Goal: Task Accomplishment & Management: Manage account settings

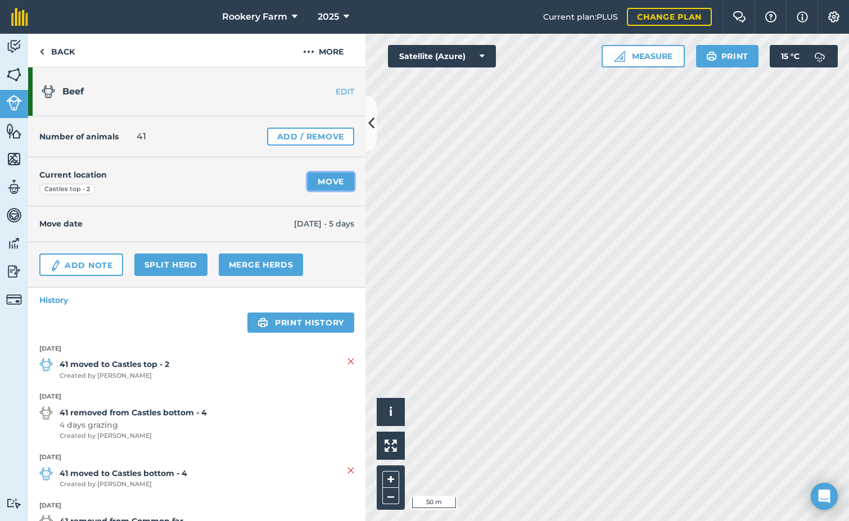
click at [323, 182] on link "Move" at bounding box center [331, 182] width 47 height 18
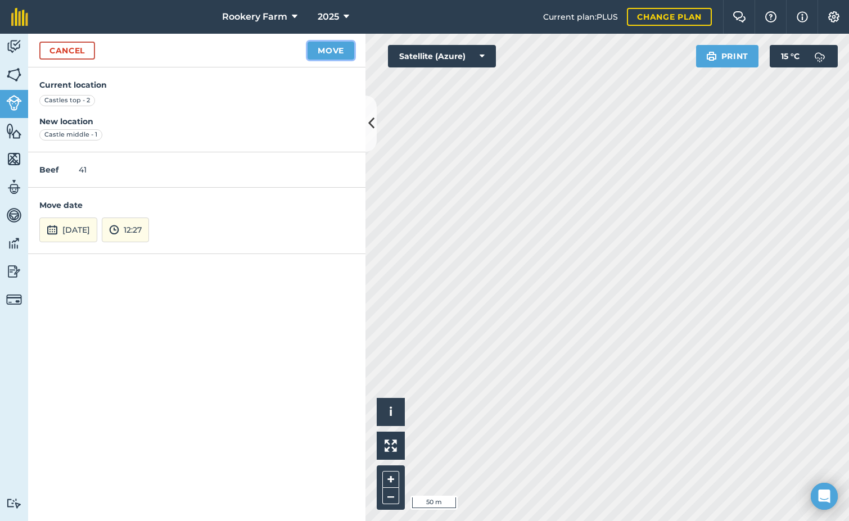
click at [329, 55] on button "Move" at bounding box center [331, 51] width 47 height 18
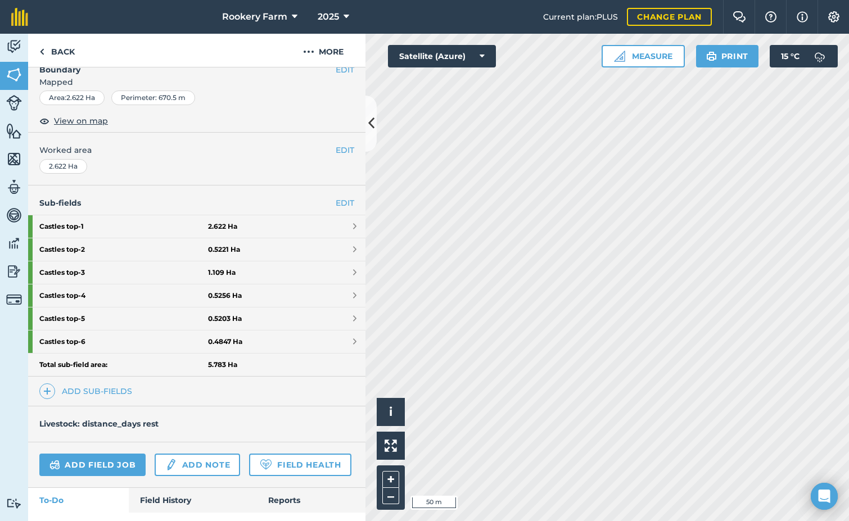
scroll to position [169, 0]
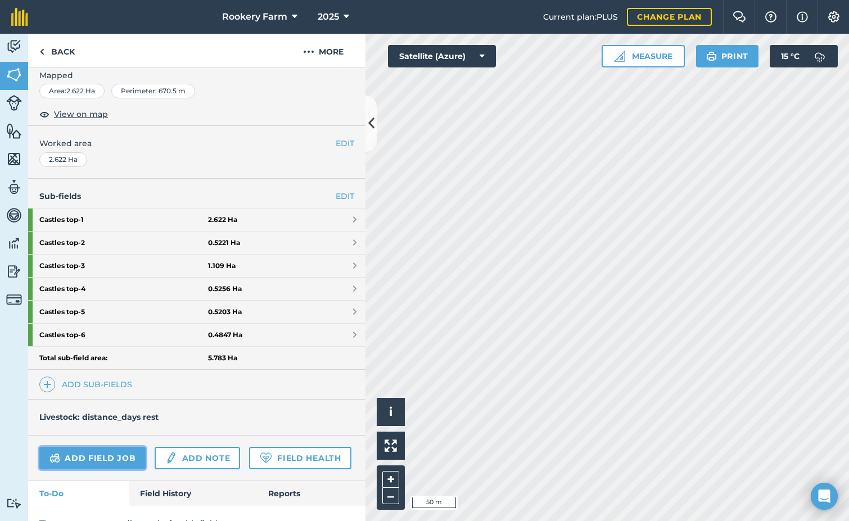
click at [103, 451] on link "Add field job" at bounding box center [92, 458] width 106 height 22
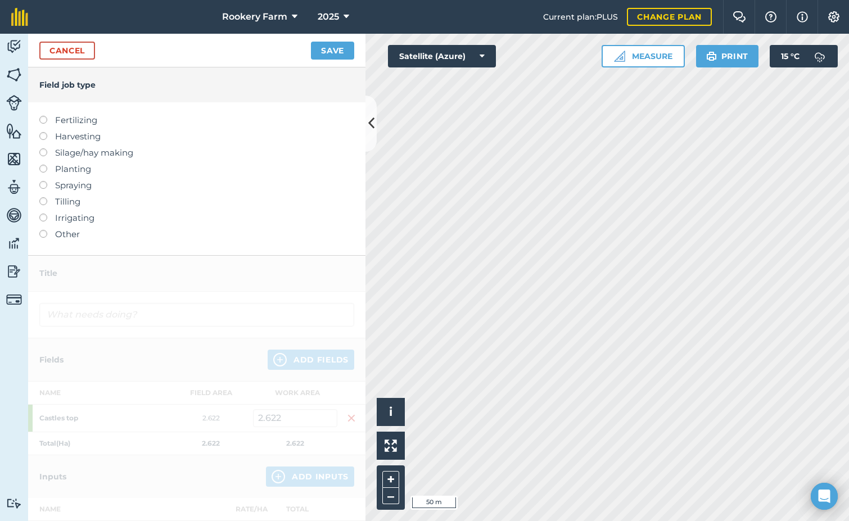
click at [44, 132] on label at bounding box center [47, 132] width 16 height 0
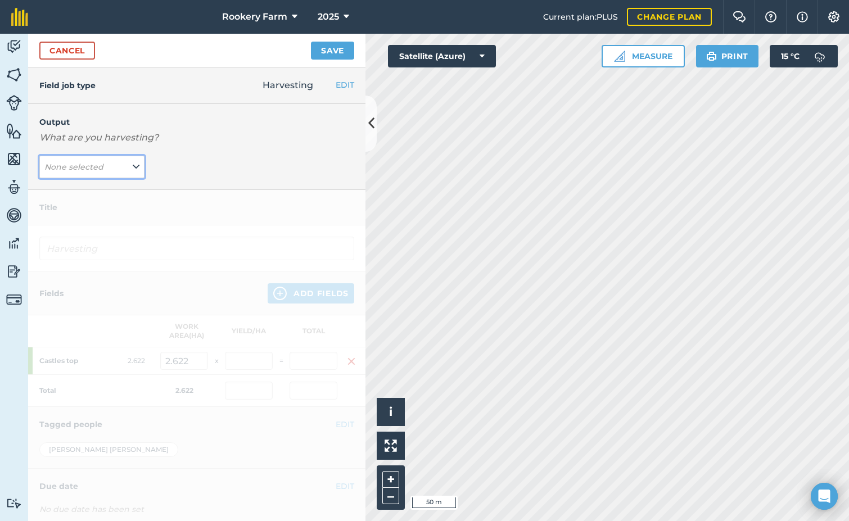
drag, startPoint x: 138, startPoint y: 163, endPoint x: 130, endPoint y: 170, distance: 11.2
click at [137, 163] on button "None selected" at bounding box center [91, 167] width 105 height 22
click at [117, 191] on button "kg/dm/ha ( kg )" at bounding box center [91, 189] width 105 height 21
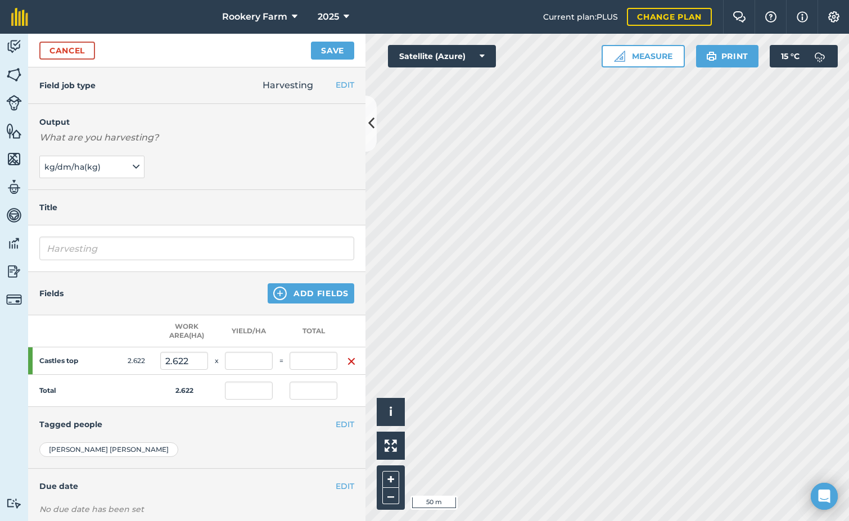
type input "Harvesting kg/dm/ha"
click at [258, 363] on input "text" at bounding box center [249, 361] width 48 height 18
type input "1,090"
type input "2,857.98"
type input "1,090"
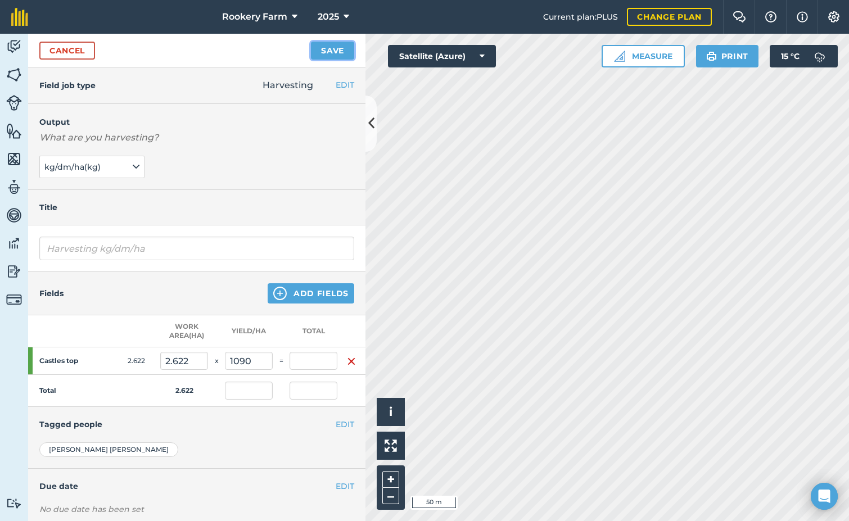
type input "2,857.98"
click at [346, 51] on button "Save" at bounding box center [332, 51] width 43 height 18
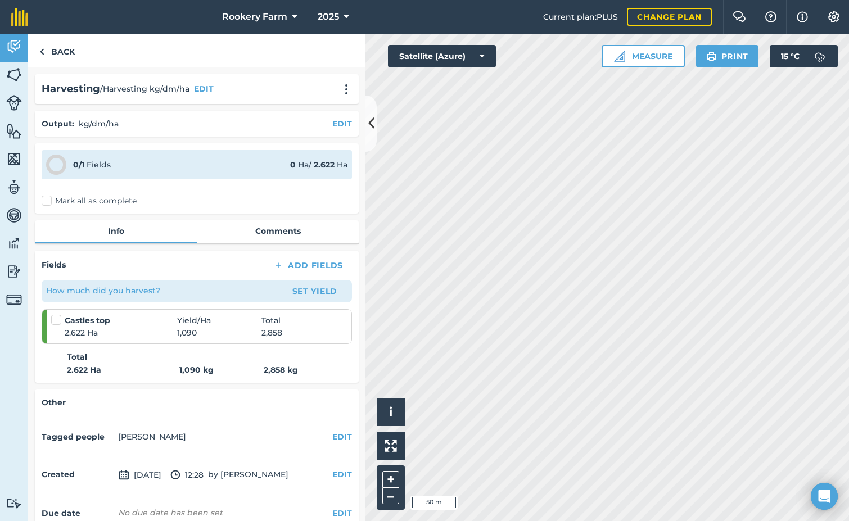
click at [48, 200] on label "Mark all as complete" at bounding box center [89, 201] width 95 height 12
click at [48, 200] on input "Mark all as complete" at bounding box center [45, 198] width 7 height 7
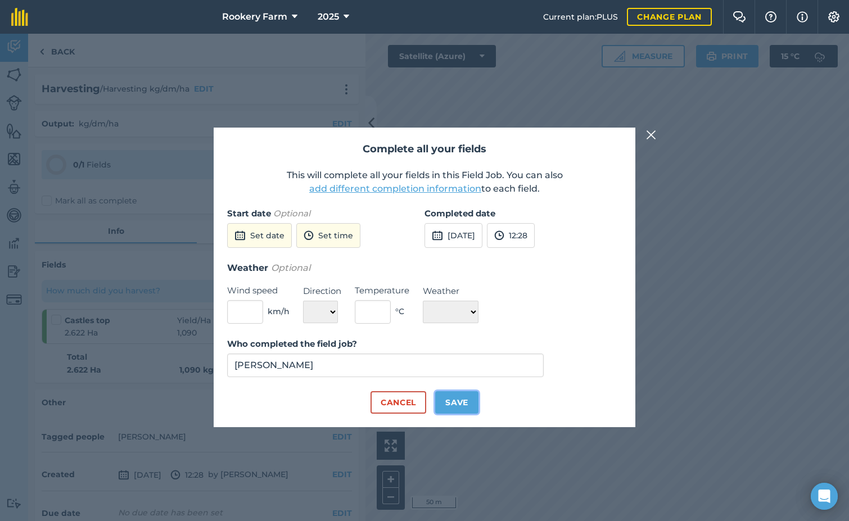
click at [461, 399] on button "Save" at bounding box center [456, 402] width 43 height 22
checkbox input "true"
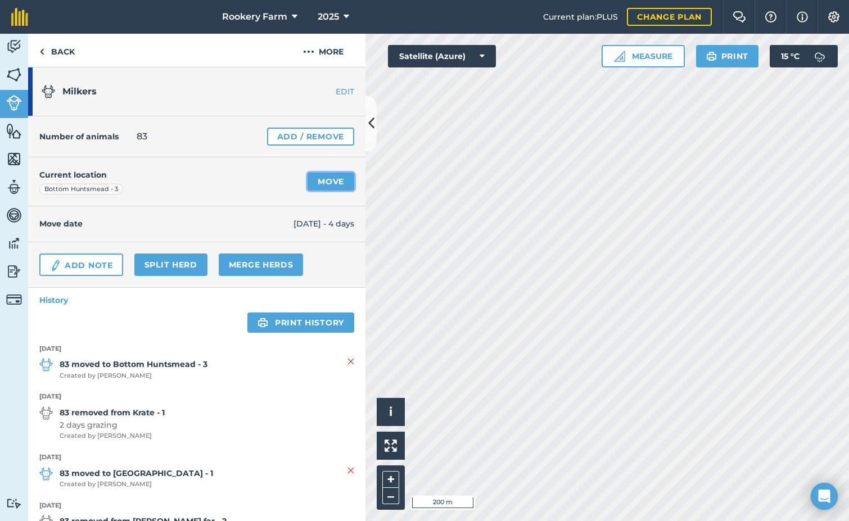
click at [318, 180] on link "Move" at bounding box center [331, 182] width 47 height 18
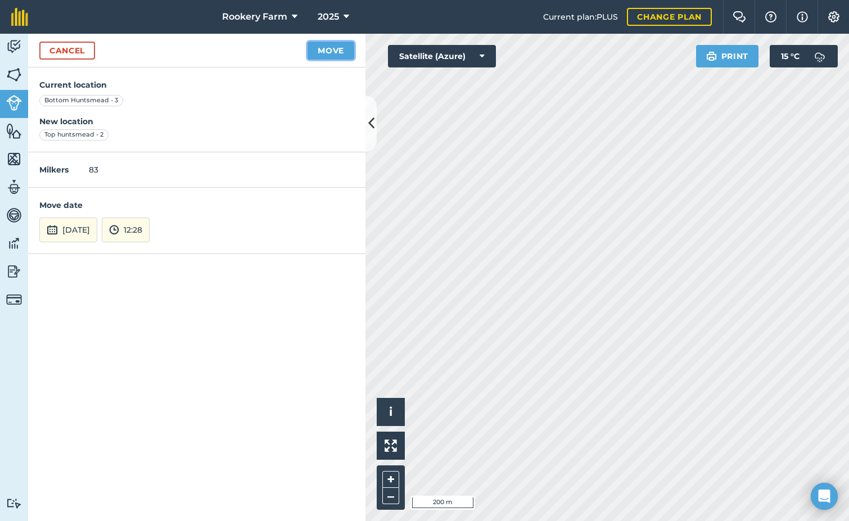
click at [326, 54] on button "Move" at bounding box center [331, 51] width 47 height 18
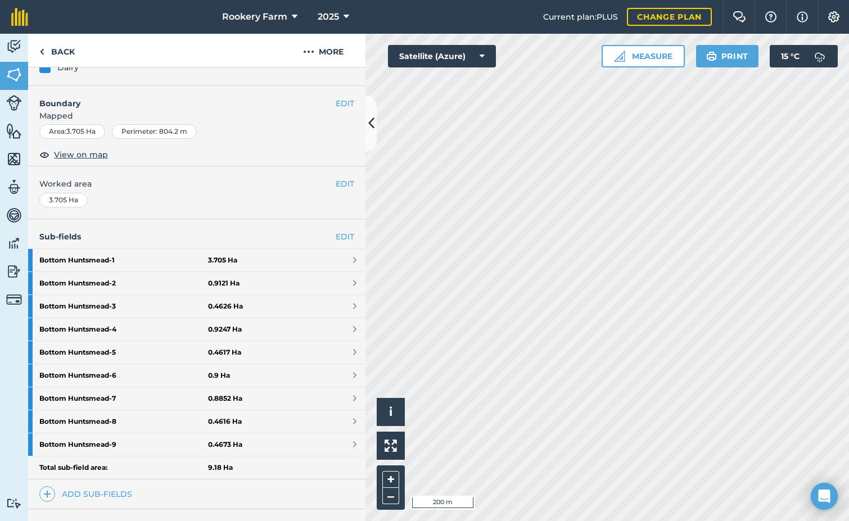
scroll to position [254, 0]
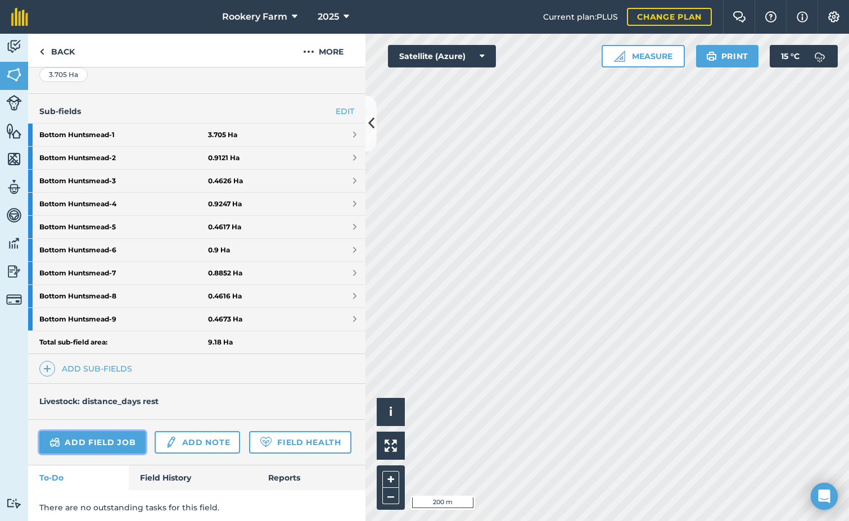
click at [96, 439] on link "Add field job" at bounding box center [92, 442] width 106 height 22
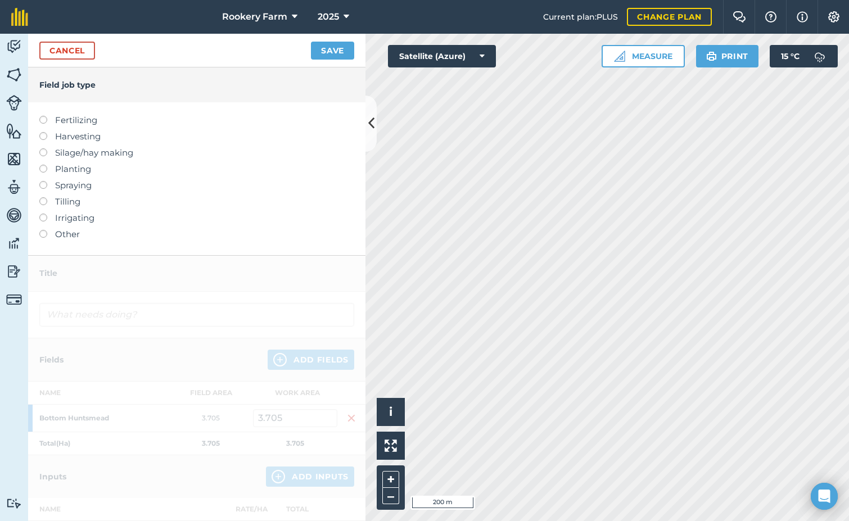
click at [44, 132] on label at bounding box center [47, 132] width 16 height 0
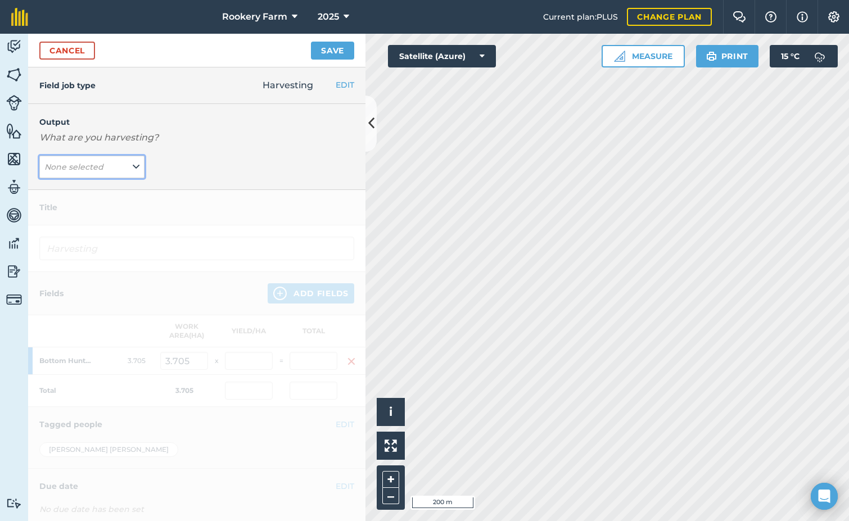
click at [127, 163] on button "None selected" at bounding box center [91, 167] width 105 height 22
click at [101, 186] on button "kg/dm/ha ( kg )" at bounding box center [91, 189] width 105 height 21
type input "Harvesting kg/dm/ha"
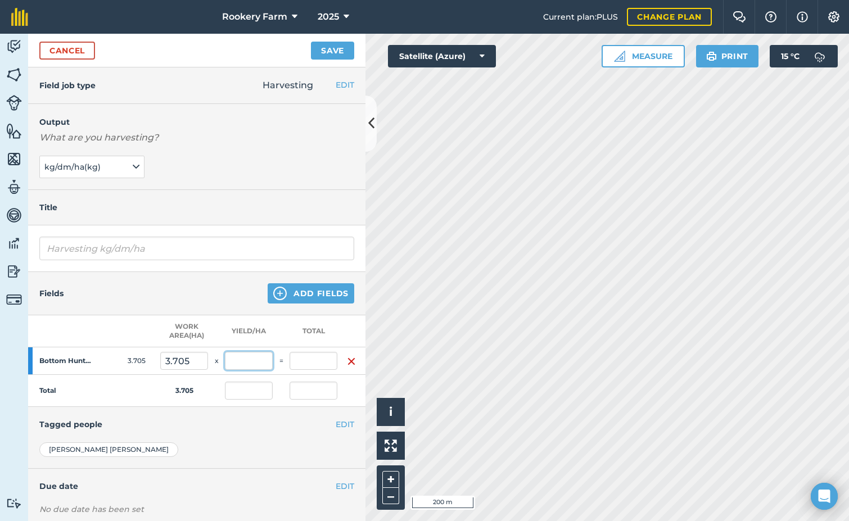
click at [263, 366] on input "text" at bounding box center [249, 361] width 48 height 18
type input "1,193"
type input "4,420.065"
type input "1,193"
type input "4,420.065"
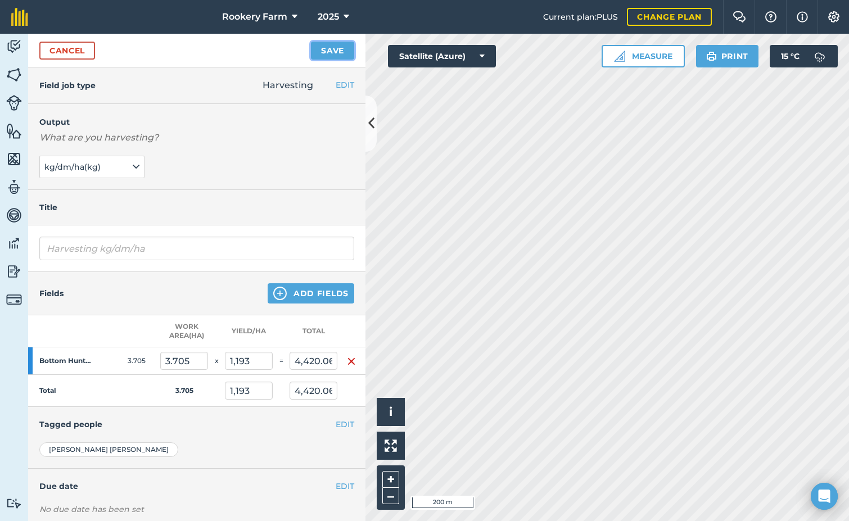
click at [330, 54] on button "Save" at bounding box center [332, 51] width 43 height 18
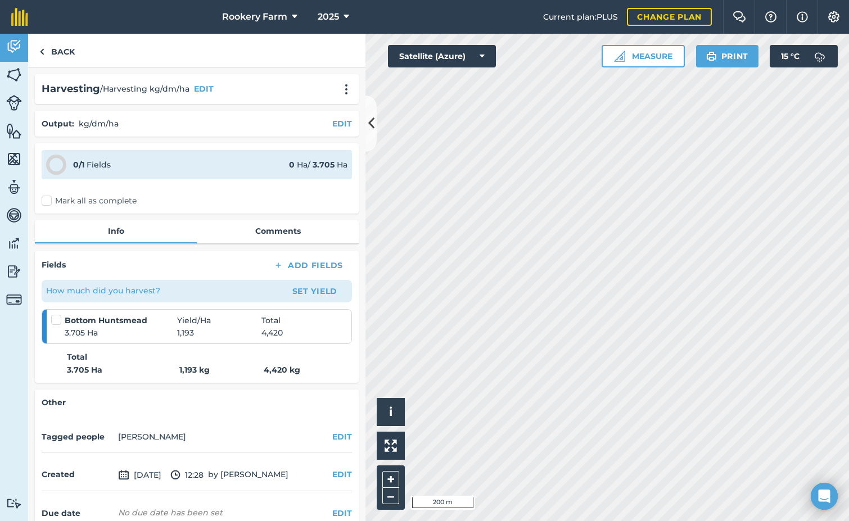
click at [47, 205] on label "Mark all as complete" at bounding box center [89, 201] width 95 height 12
click at [47, 202] on input "Mark all as complete" at bounding box center [45, 198] width 7 height 7
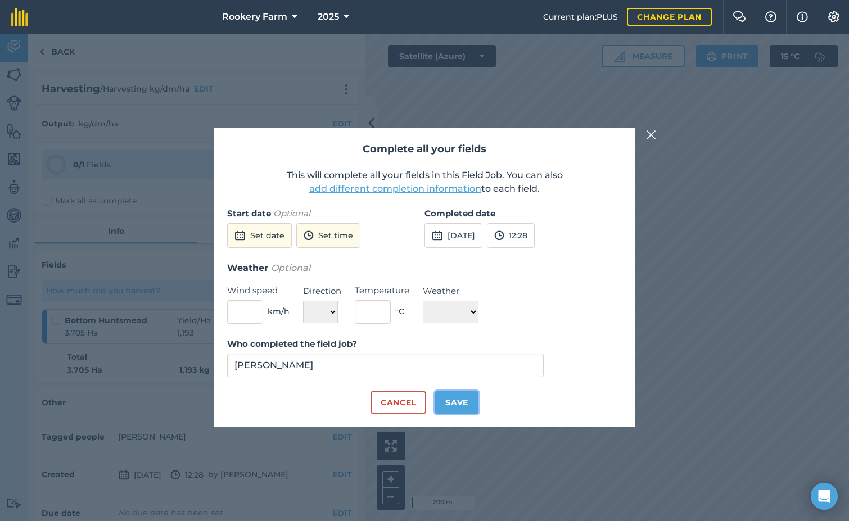
click at [456, 404] on button "Save" at bounding box center [456, 402] width 43 height 22
checkbox input "true"
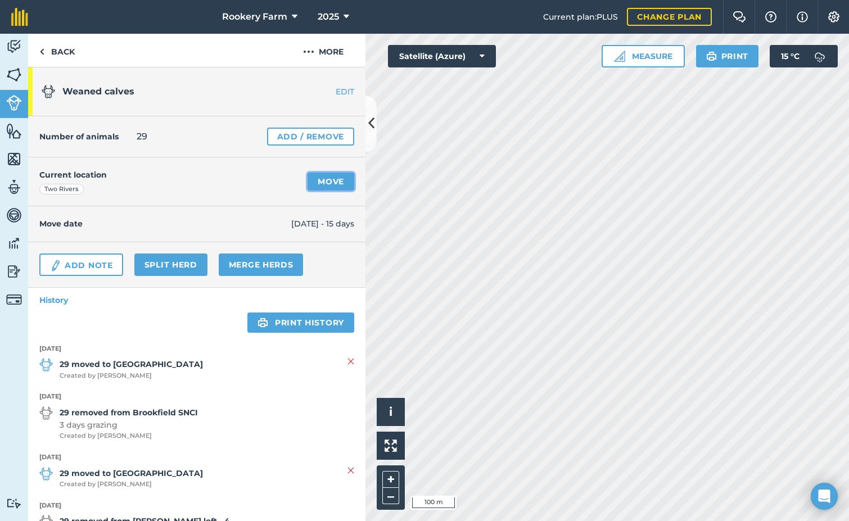
click at [309, 181] on link "Move" at bounding box center [331, 182] width 47 height 18
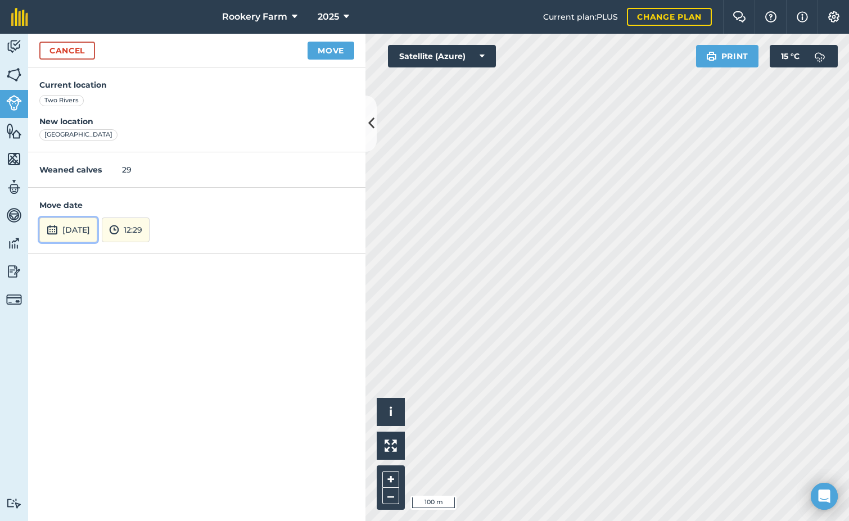
click at [97, 232] on button "[DATE]" at bounding box center [68, 230] width 58 height 25
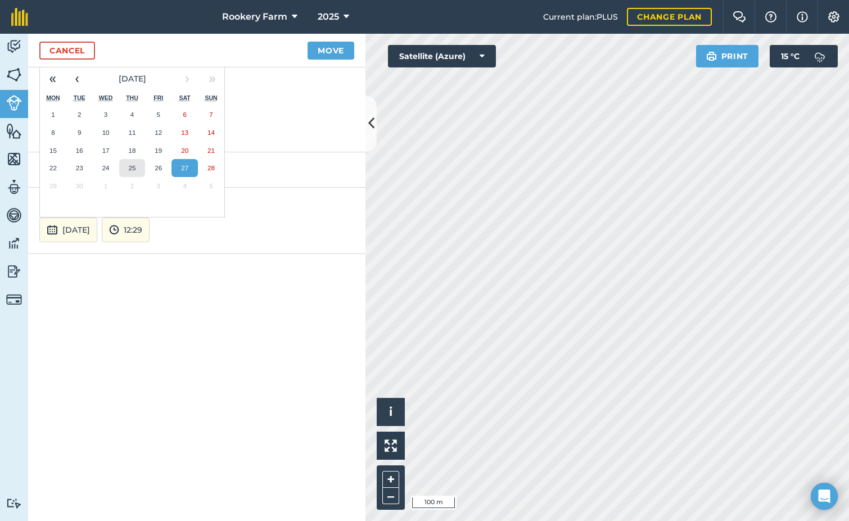
click at [135, 163] on button "25" at bounding box center [132, 168] width 26 height 18
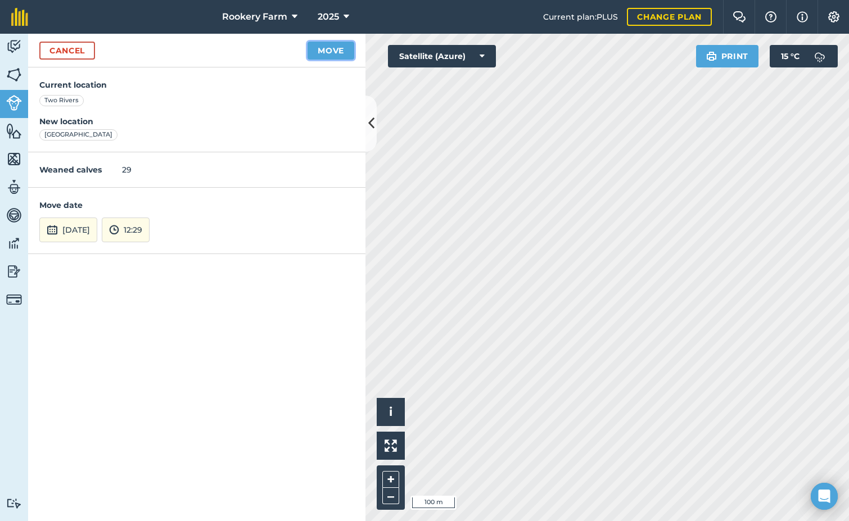
click at [345, 46] on button "Move" at bounding box center [331, 51] width 47 height 18
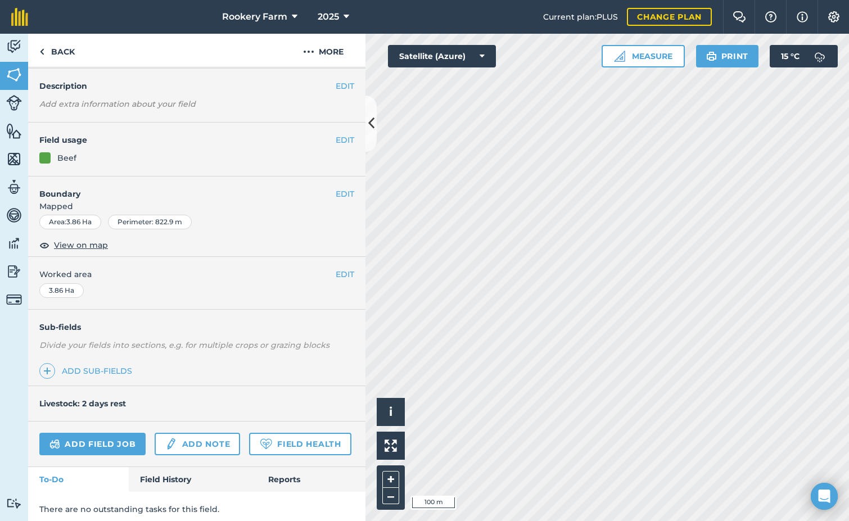
scroll to position [75, 0]
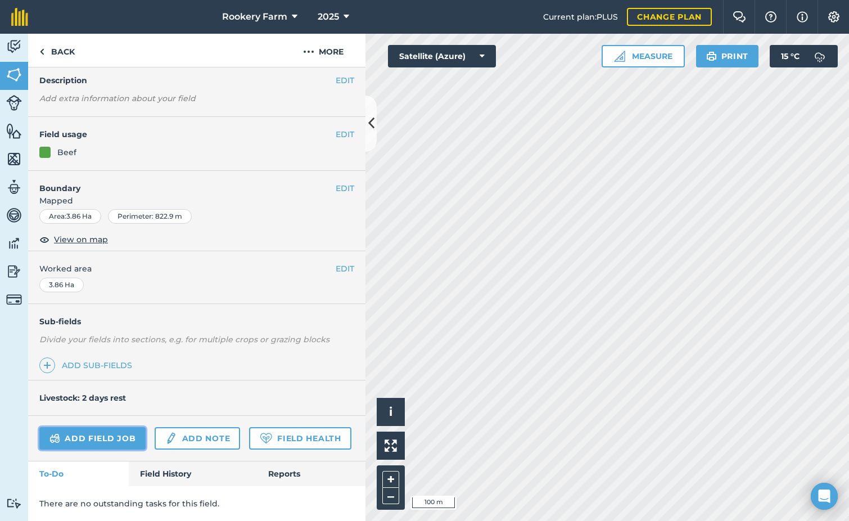
click at [123, 427] on link "Add field job" at bounding box center [92, 438] width 106 height 22
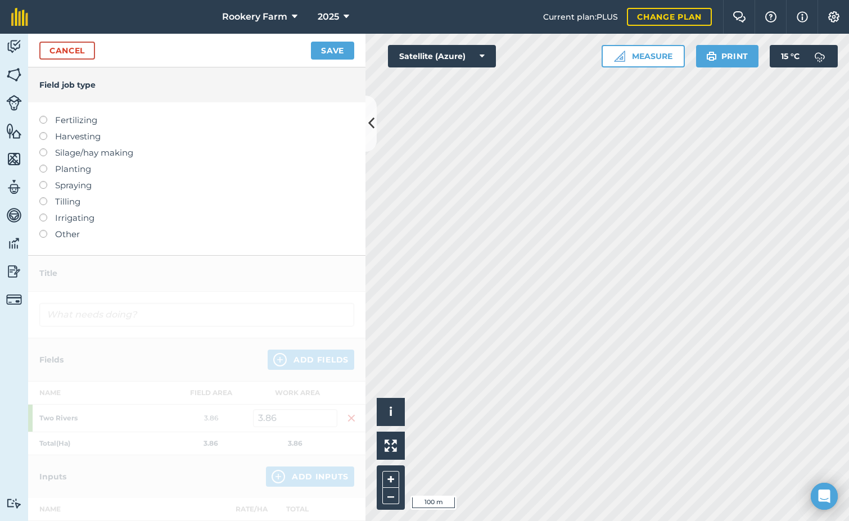
click at [41, 132] on label at bounding box center [47, 132] width 16 height 0
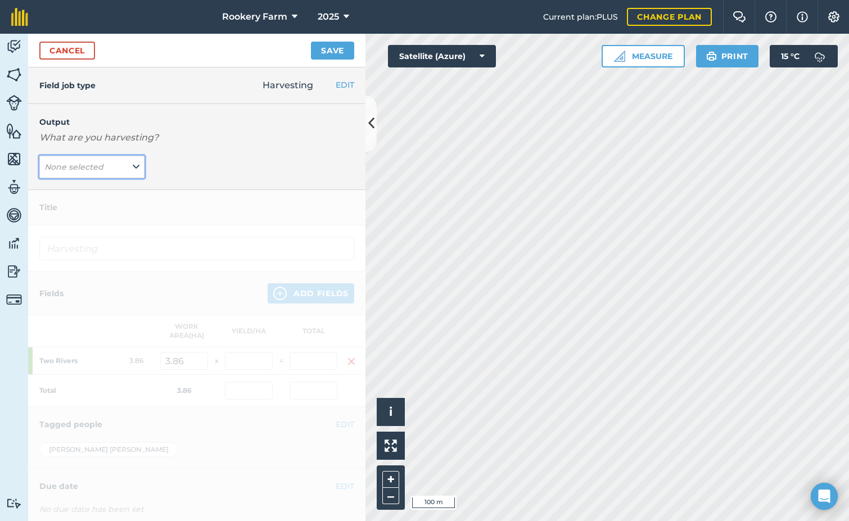
click at [134, 167] on icon at bounding box center [136, 167] width 7 height 12
click at [125, 187] on button "kg/dm/ha ( kg )" at bounding box center [91, 189] width 105 height 21
type input "Harvesting kg/dm/ha"
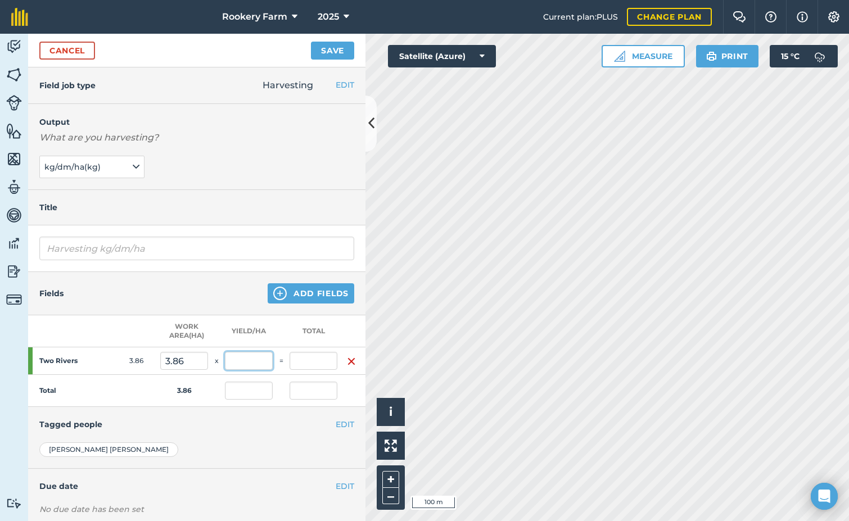
click at [260, 360] on input "text" at bounding box center [249, 361] width 48 height 18
type input "1,500"
type input "5,790"
type input "1,500"
type input "5,790"
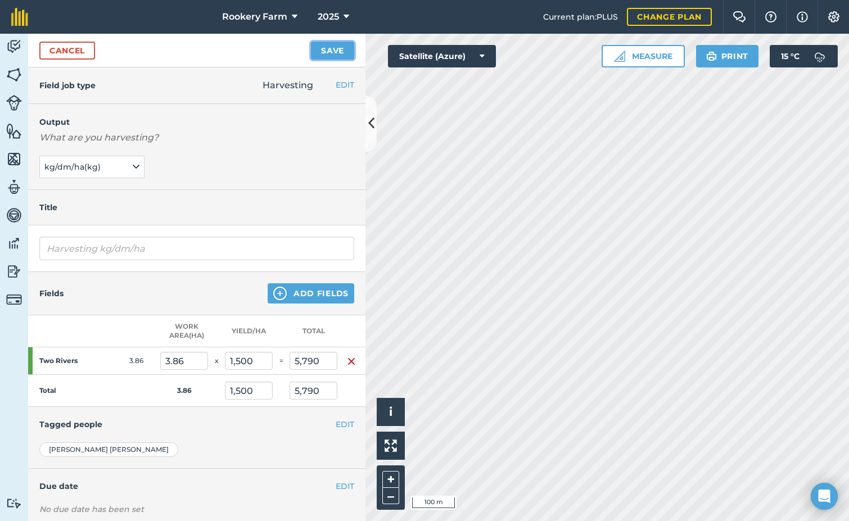
click at [346, 47] on button "Save" at bounding box center [332, 51] width 43 height 18
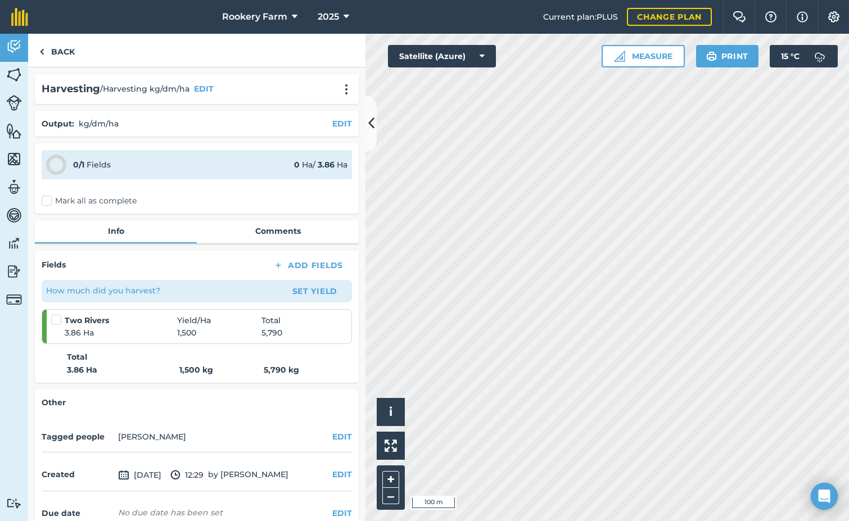
click at [46, 200] on label "Mark all as complete" at bounding box center [89, 201] width 95 height 12
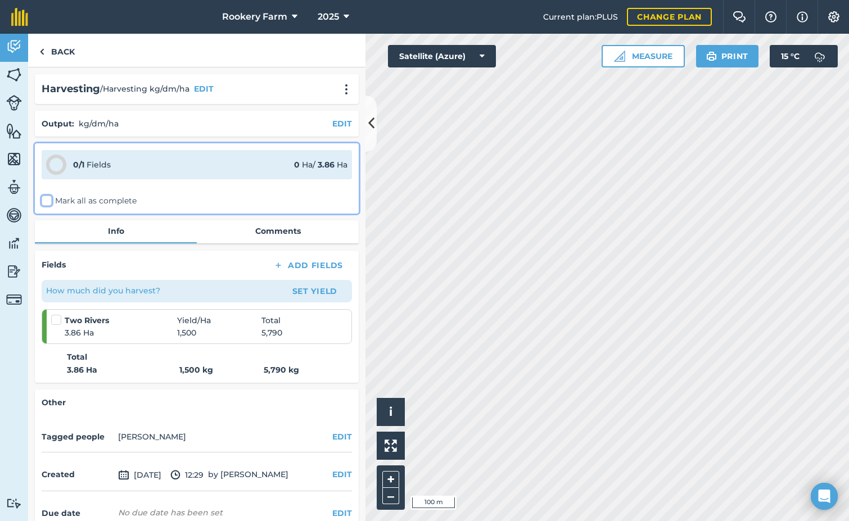
click at [46, 200] on input "Mark all as complete" at bounding box center [45, 198] width 7 height 7
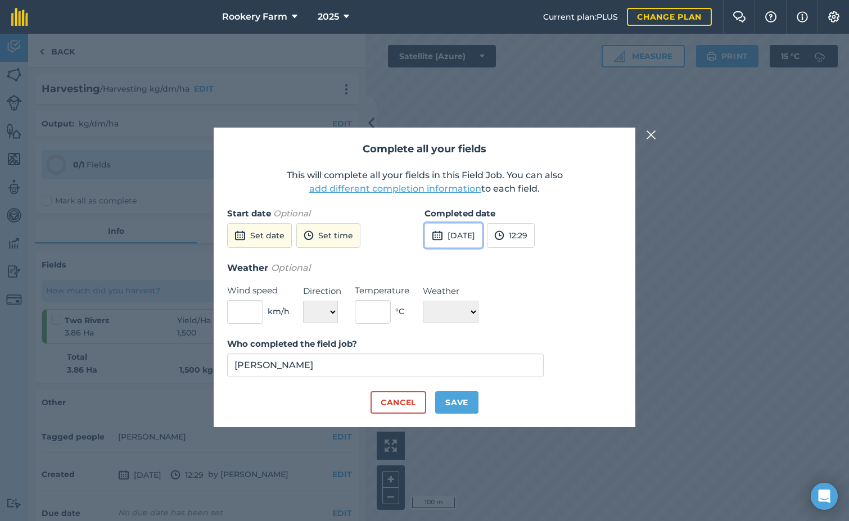
click at [461, 242] on button "[DATE]" at bounding box center [454, 235] width 58 height 25
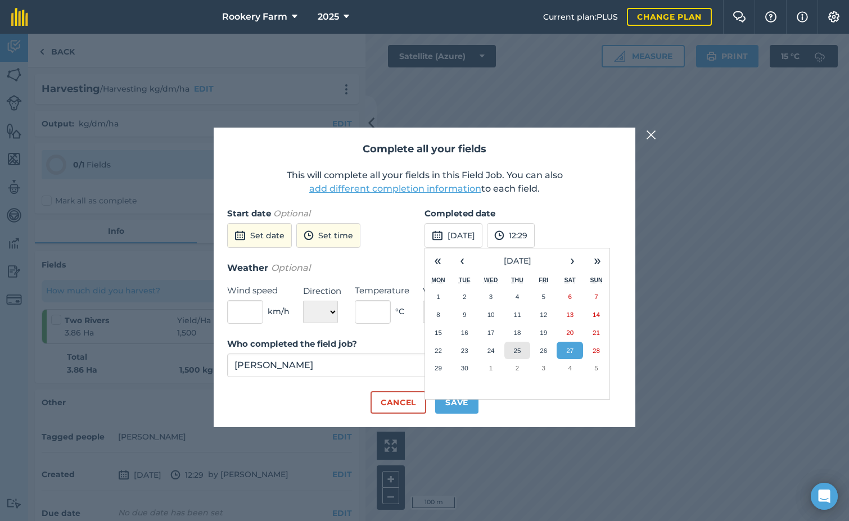
click at [512, 355] on button "25" at bounding box center [517, 351] width 26 height 18
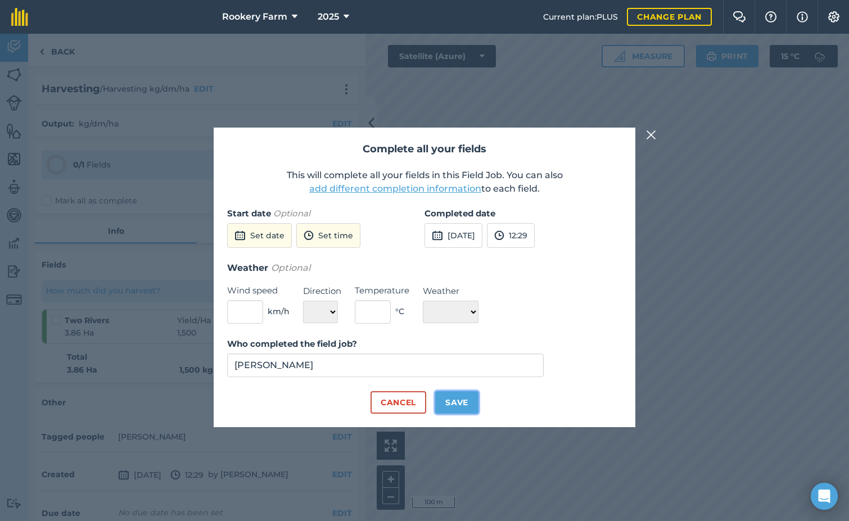
click at [472, 401] on button "Save" at bounding box center [456, 402] width 43 height 22
checkbox input "true"
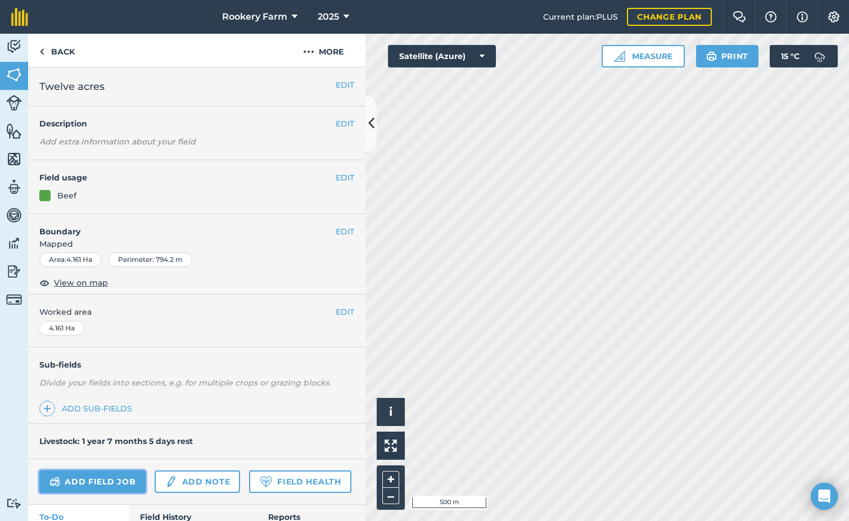
click at [116, 484] on link "Add field job" at bounding box center [92, 482] width 106 height 22
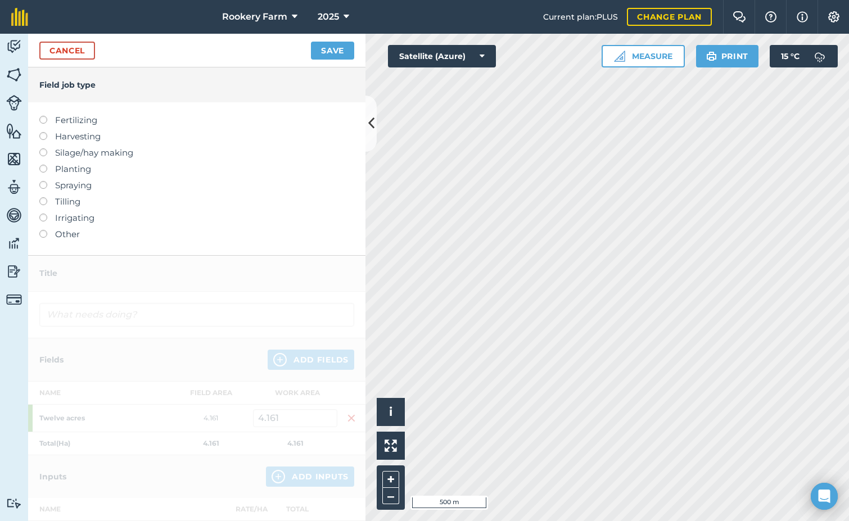
click at [42, 132] on label at bounding box center [47, 132] width 16 height 0
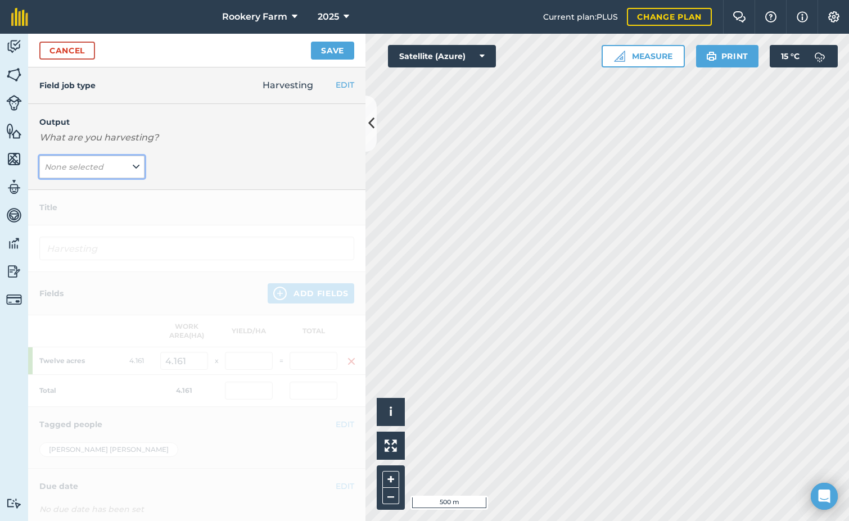
click at [138, 169] on button "None selected" at bounding box center [91, 167] width 105 height 22
click at [123, 190] on button "kg/dm/ha ( kg )" at bounding box center [91, 189] width 105 height 21
type input "Harvesting kg/dm/ha"
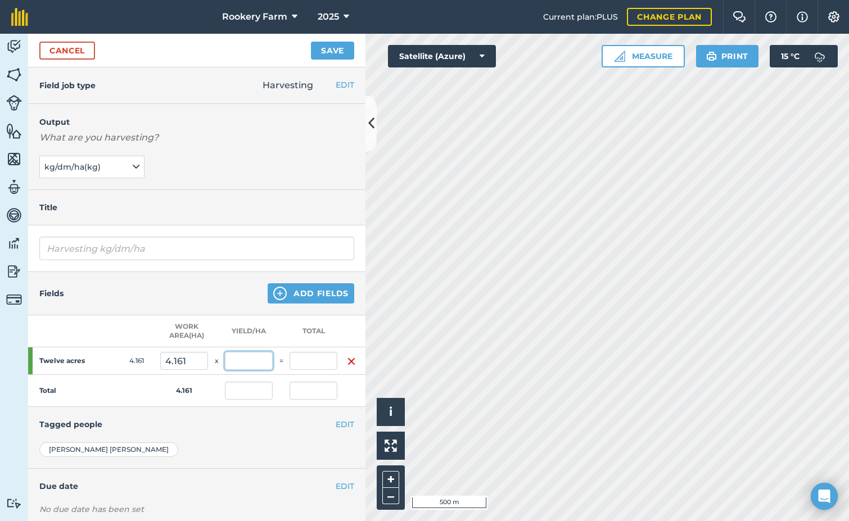
click at [240, 363] on input "text" at bounding box center [249, 361] width 48 height 18
type input "1,500"
type input "6,241.5"
type input "1,500"
type input "6,241.5"
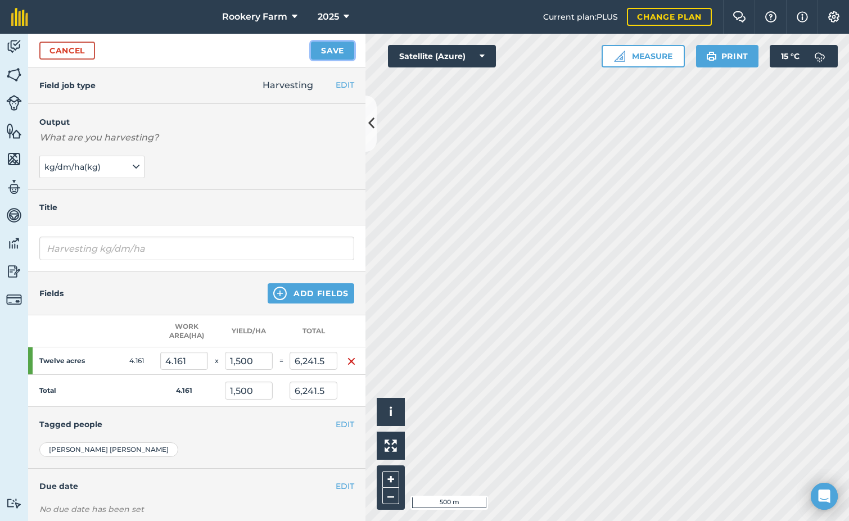
click at [334, 48] on button "Save" at bounding box center [332, 51] width 43 height 18
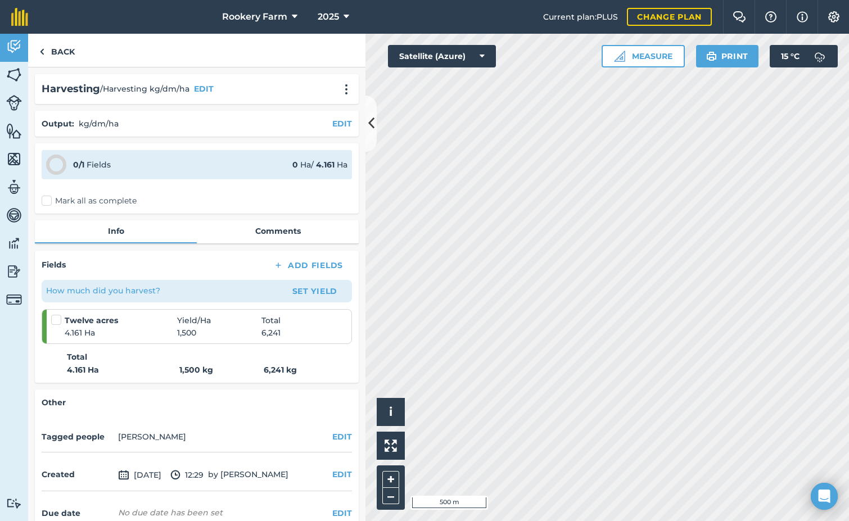
click at [48, 203] on label "Mark all as complete" at bounding box center [89, 201] width 95 height 12
click at [48, 202] on input "Mark all as complete" at bounding box center [45, 198] width 7 height 7
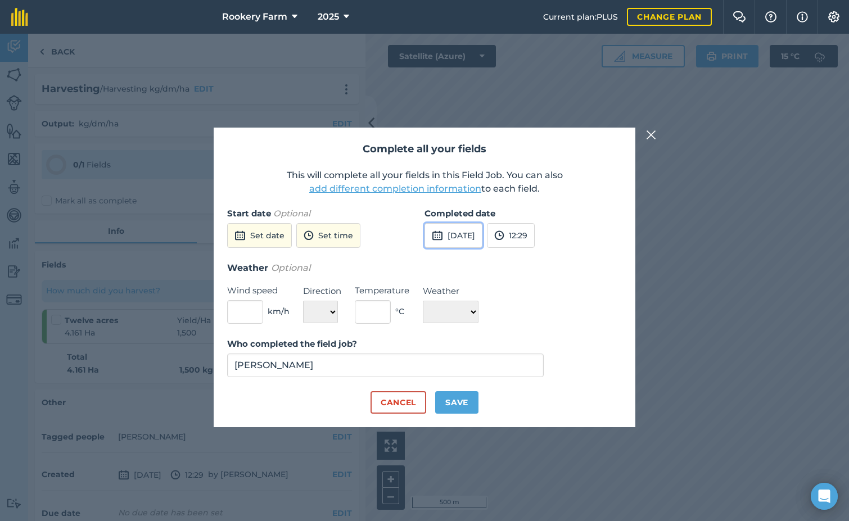
click at [480, 239] on button "[DATE]" at bounding box center [454, 235] width 58 height 25
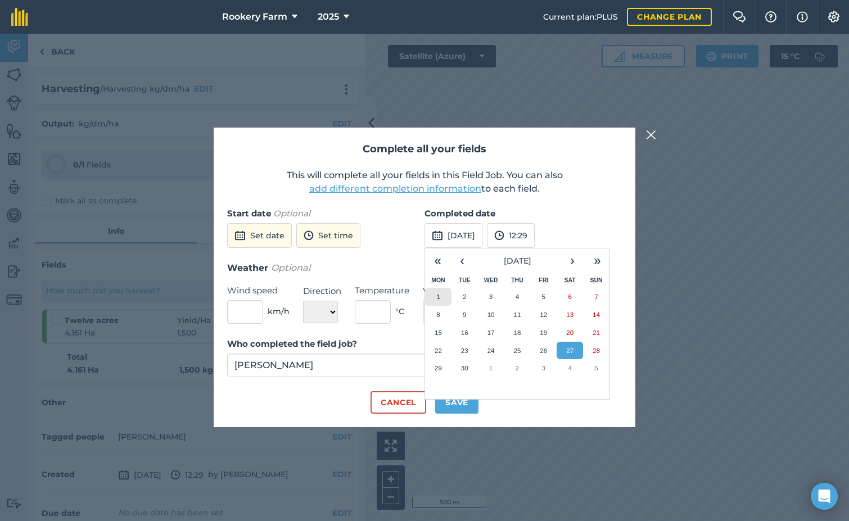
click at [448, 293] on button "1" at bounding box center [438, 297] width 26 height 18
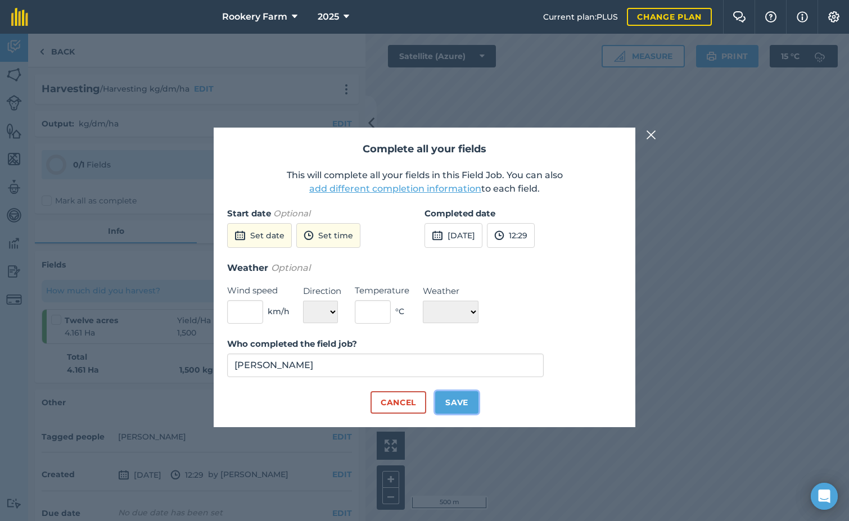
click at [459, 404] on button "Save" at bounding box center [456, 402] width 43 height 22
checkbox input "true"
